Goal: Transaction & Acquisition: Purchase product/service

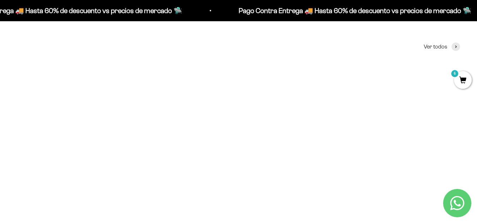
scroll to position [325, 0]
click at [97, 60] on img at bounding box center [88, 33] width 142 height 142
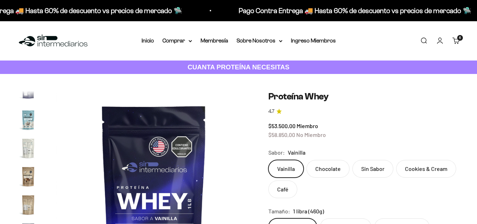
scroll to position [71, 0]
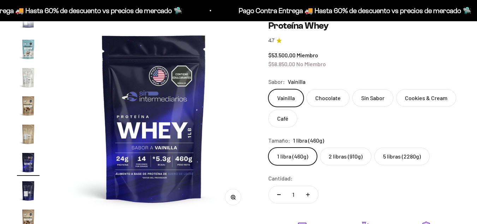
click at [137, 116] on img at bounding box center [153, 117] width 195 height 195
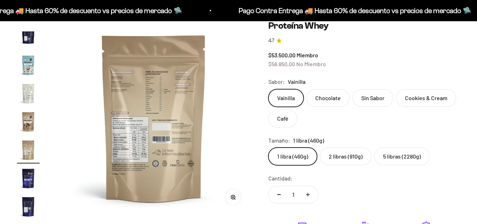
click at [173, 103] on img at bounding box center [153, 117] width 195 height 195
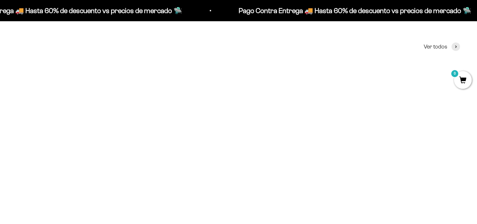
scroll to position [290, 0]
click at [150, 133] on span at bounding box center [151, 131] width 7 height 8
click at [111, 139] on div "Proteína Whey $53.500,00 Miembro $58.850,00 No Miembro 4.7" at bounding box center [88, 161] width 142 height 44
click at [108, 127] on img at bounding box center [88, 68] width 142 height 142
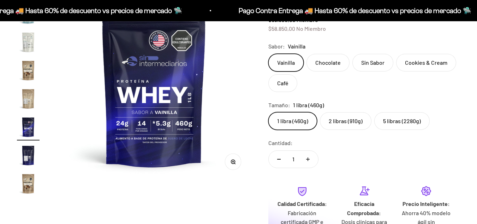
scroll to position [141, 0]
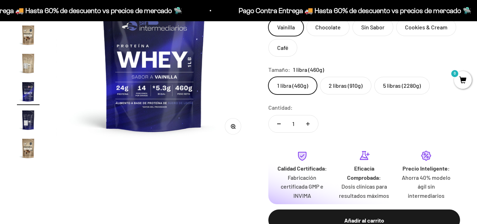
click at [351, 84] on label "2 libras (910g)" at bounding box center [346, 86] width 52 height 18
click at [268, 77] on input "2 libras (910g)" at bounding box center [268, 76] width 0 height 0
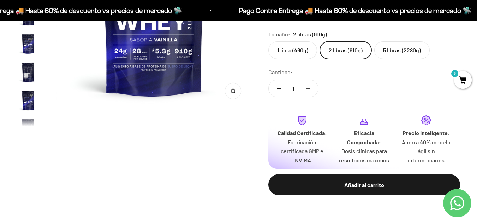
scroll to position [106, 0]
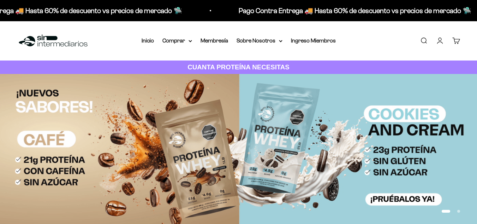
scroll to position [290, 0]
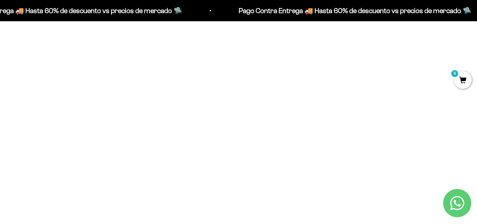
click at [148, 132] on span at bounding box center [151, 131] width 7 height 8
click at [91, 87] on span "Sin Sabor / 2 libras (910g)" at bounding box center [88, 87] width 49 height 5
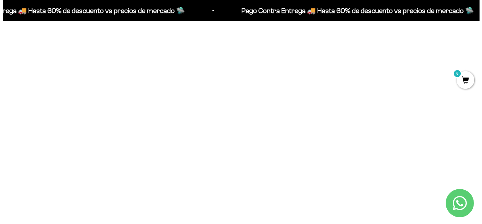
scroll to position [291, 0]
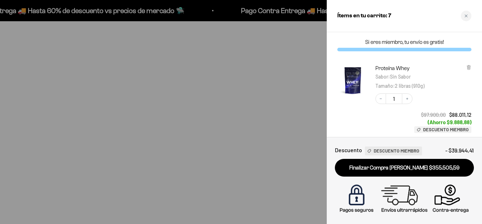
click at [169, 112] on div at bounding box center [241, 112] width 482 height 224
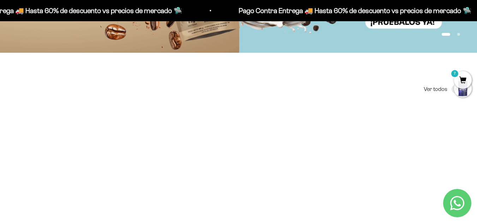
scroll to position [282, 0]
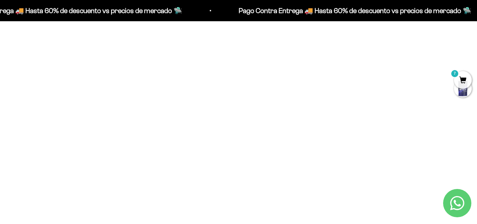
click at [303, 138] on span at bounding box center [301, 139] width 7 height 8
click at [234, 118] on span "300g" at bounding box center [239, 119] width 11 height 5
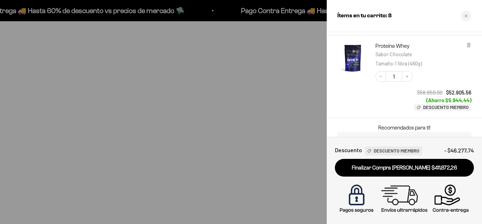
scroll to position [431, 0]
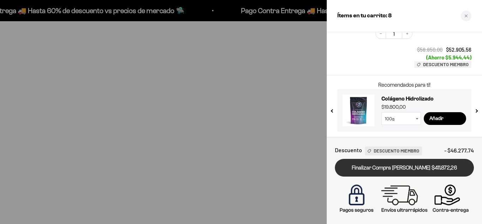
click at [409, 161] on link "Finalizar Compra [PERSON_NAME] $411.872,26" at bounding box center [404, 168] width 139 height 18
